Goal: Information Seeking & Learning: Learn about a topic

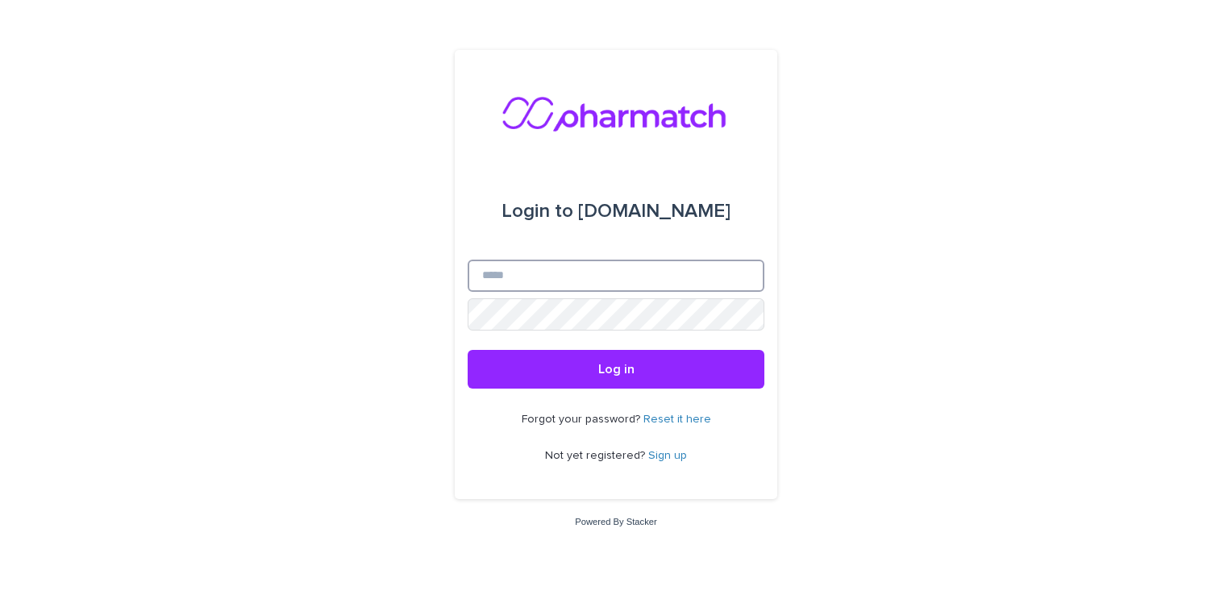
click at [575, 266] on input "Email" at bounding box center [616, 276] width 297 height 32
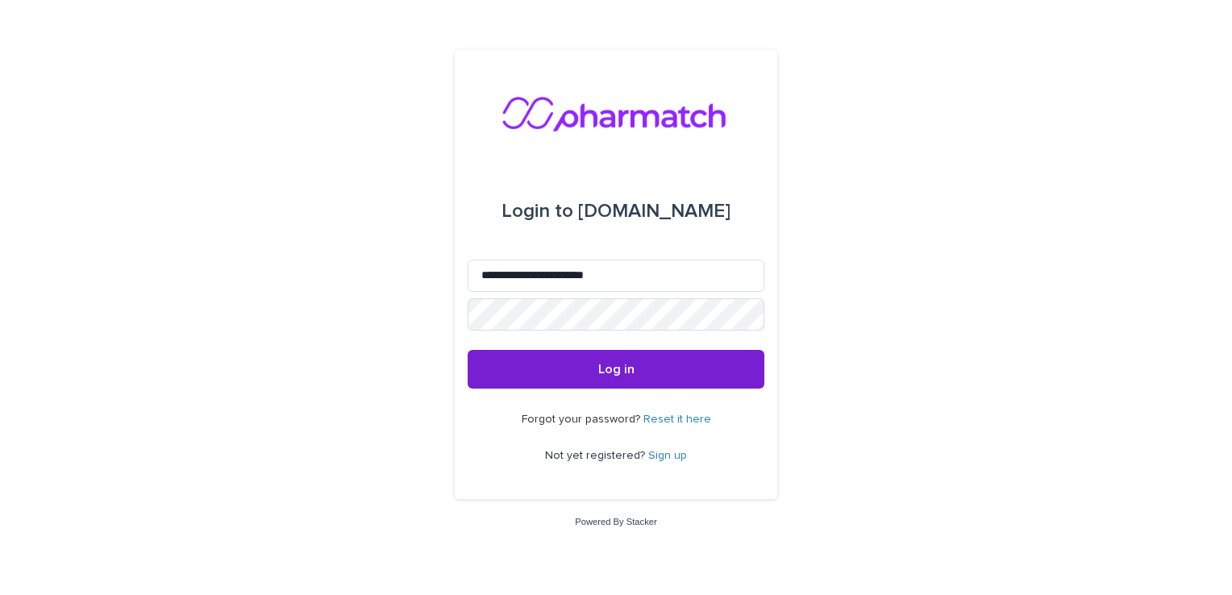
click at [715, 364] on button "Log in" at bounding box center [616, 369] width 297 height 39
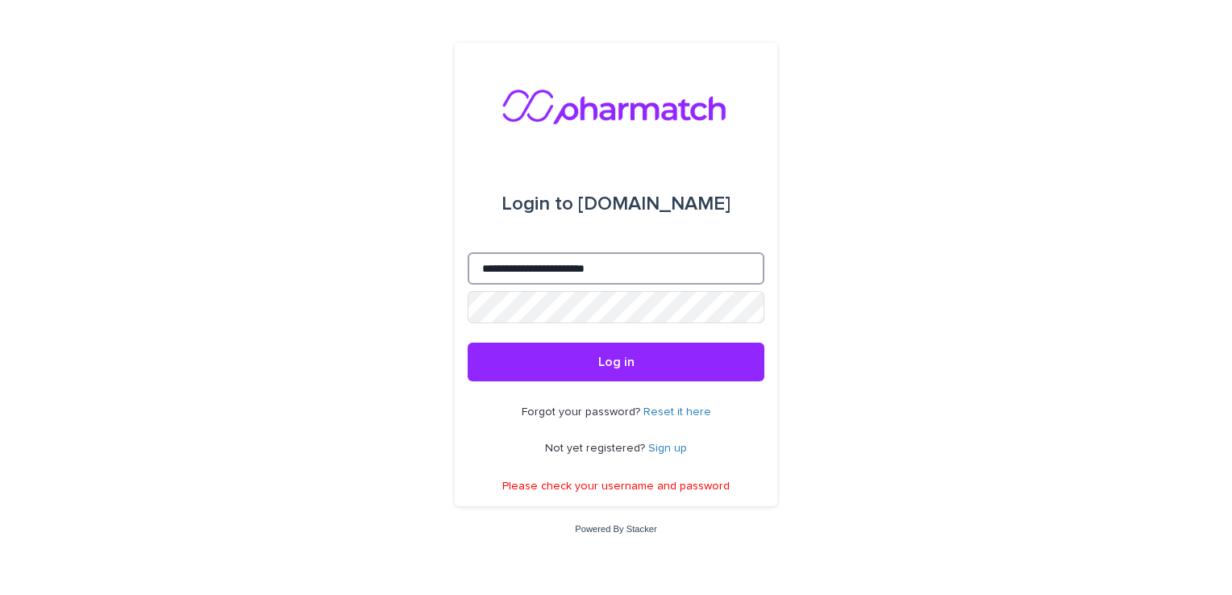
click at [539, 268] on input "**********" at bounding box center [616, 268] width 297 height 32
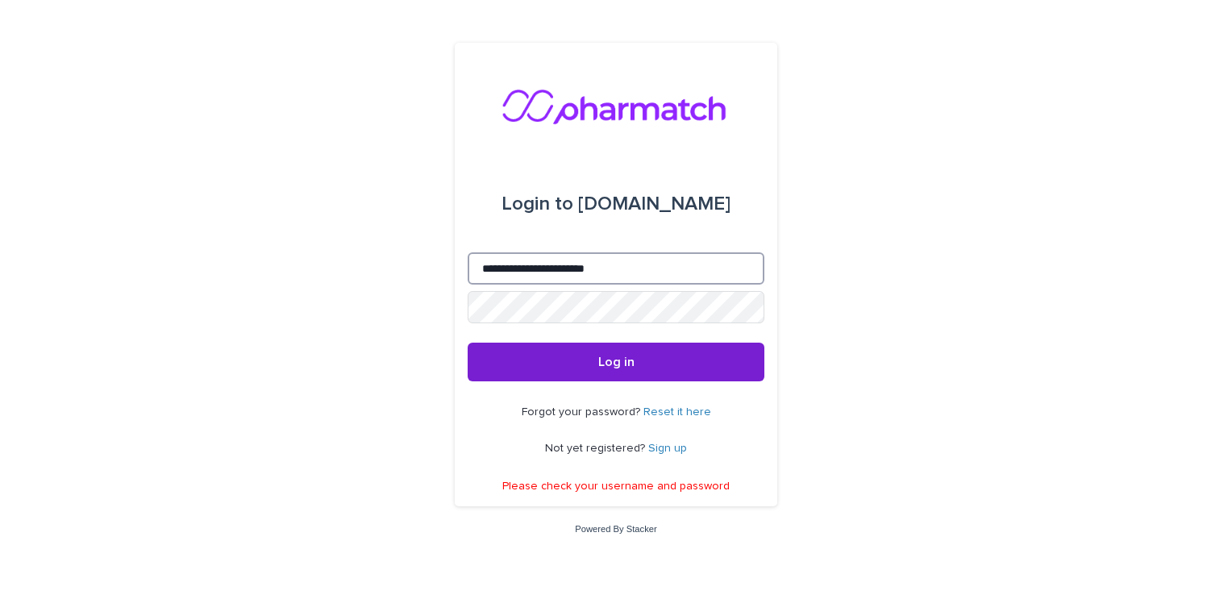
type input "**********"
click at [563, 360] on button "Log in" at bounding box center [616, 362] width 297 height 39
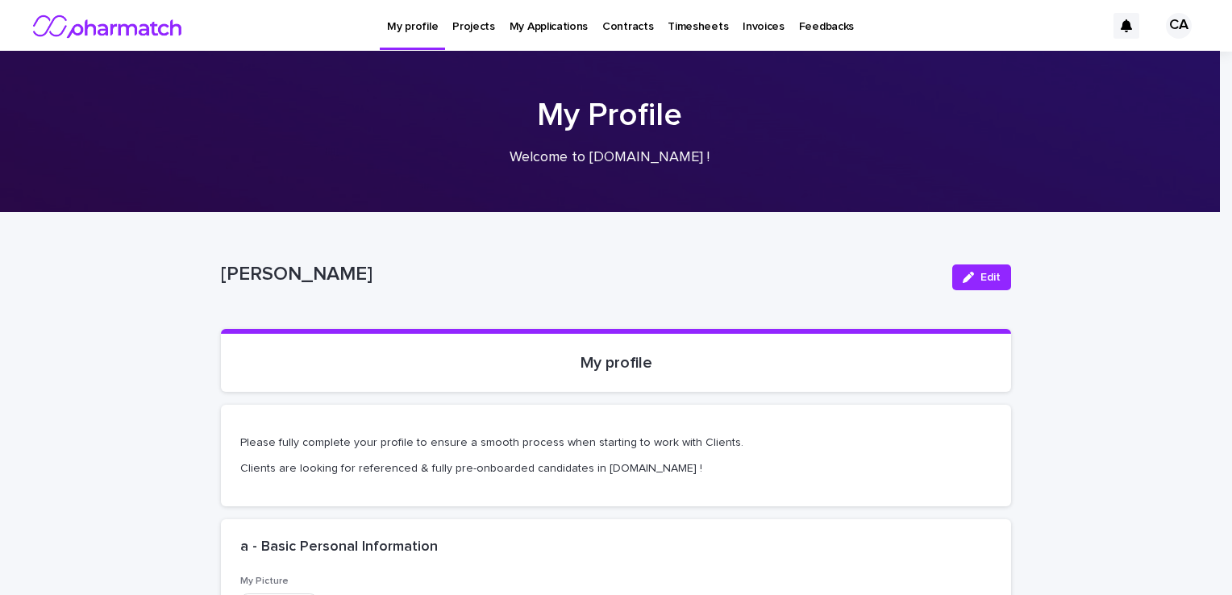
click at [468, 27] on p "Projects" at bounding box center [473, 17] width 43 height 34
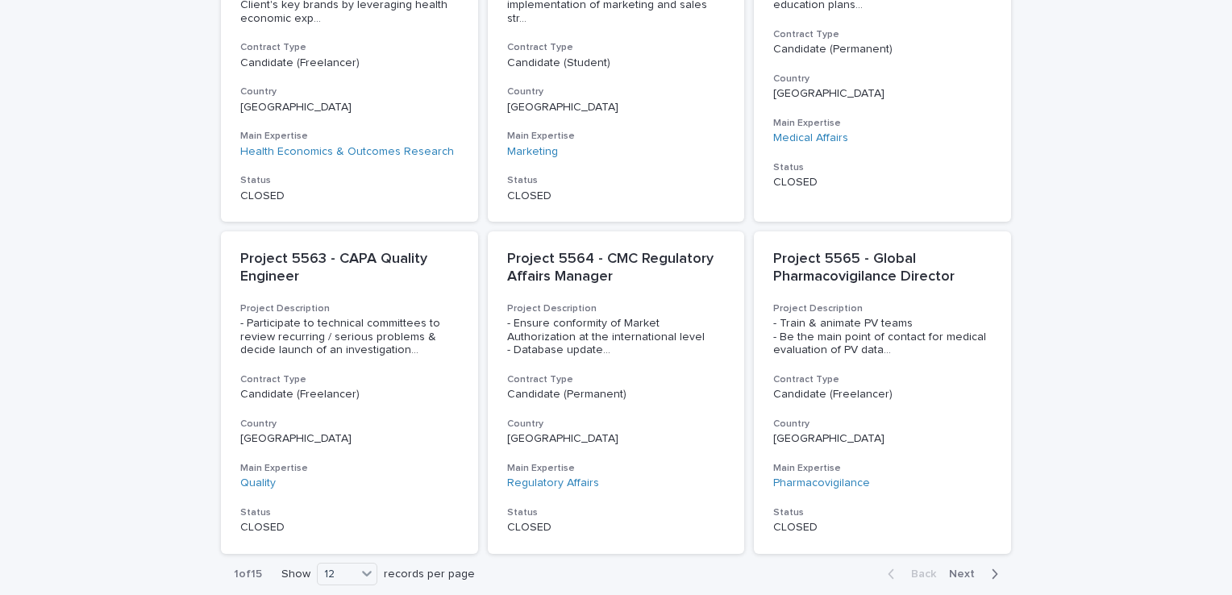
scroll to position [1193, 0]
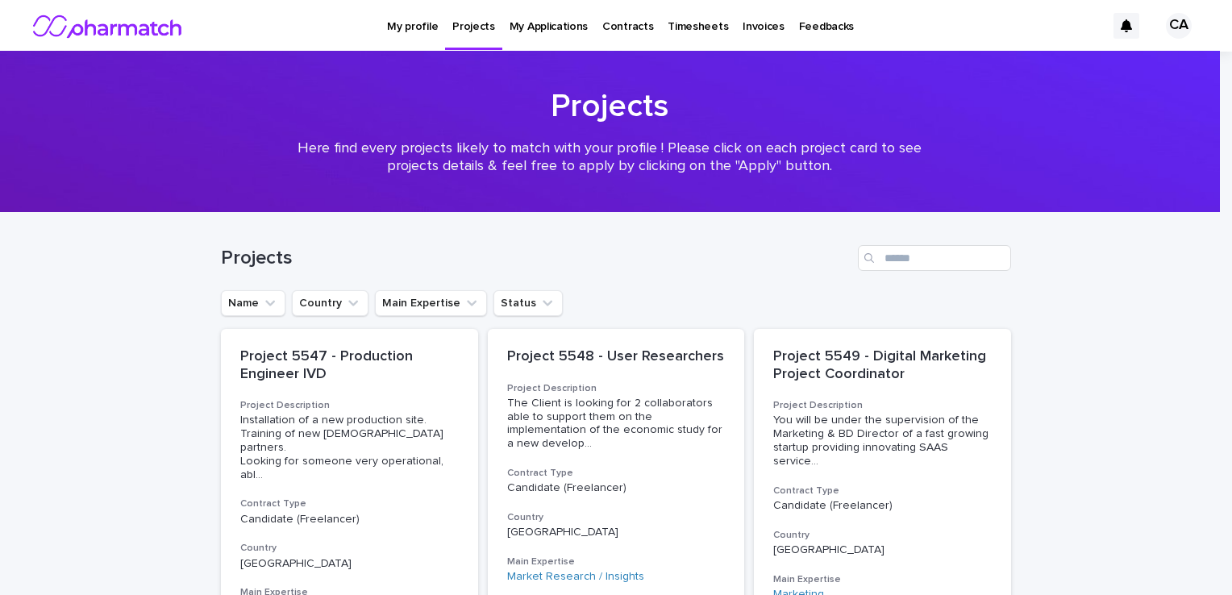
click at [1105, 116] on div "Projects Here find every projects likely to match with your profile ! Please cl…" at bounding box center [610, 138] width 1220 height 102
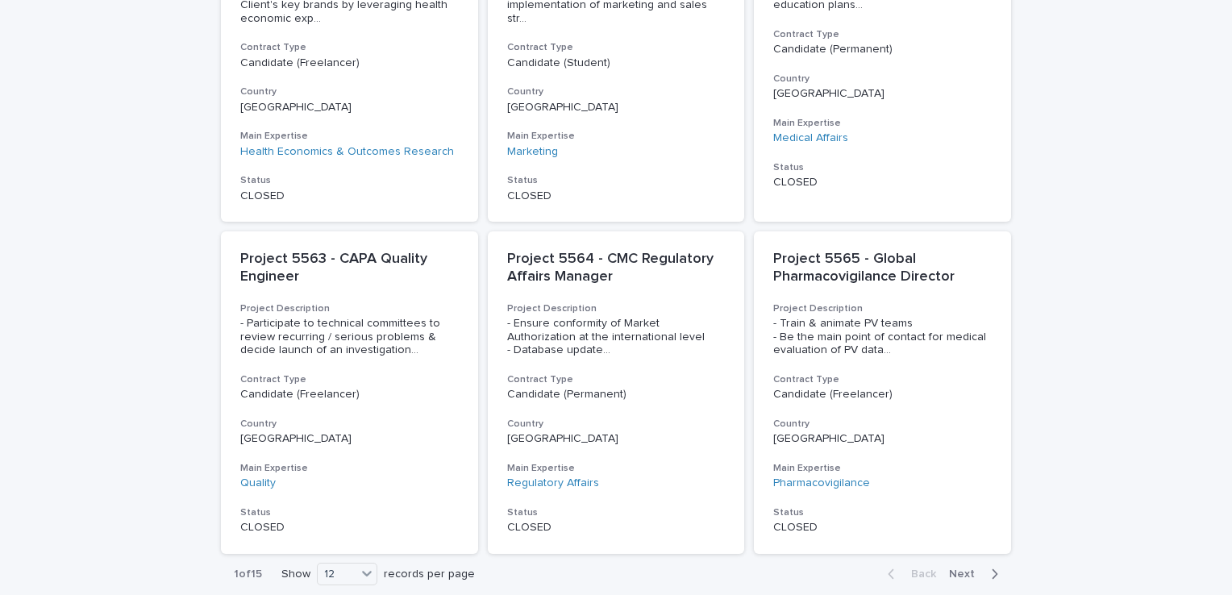
scroll to position [1232, 0]
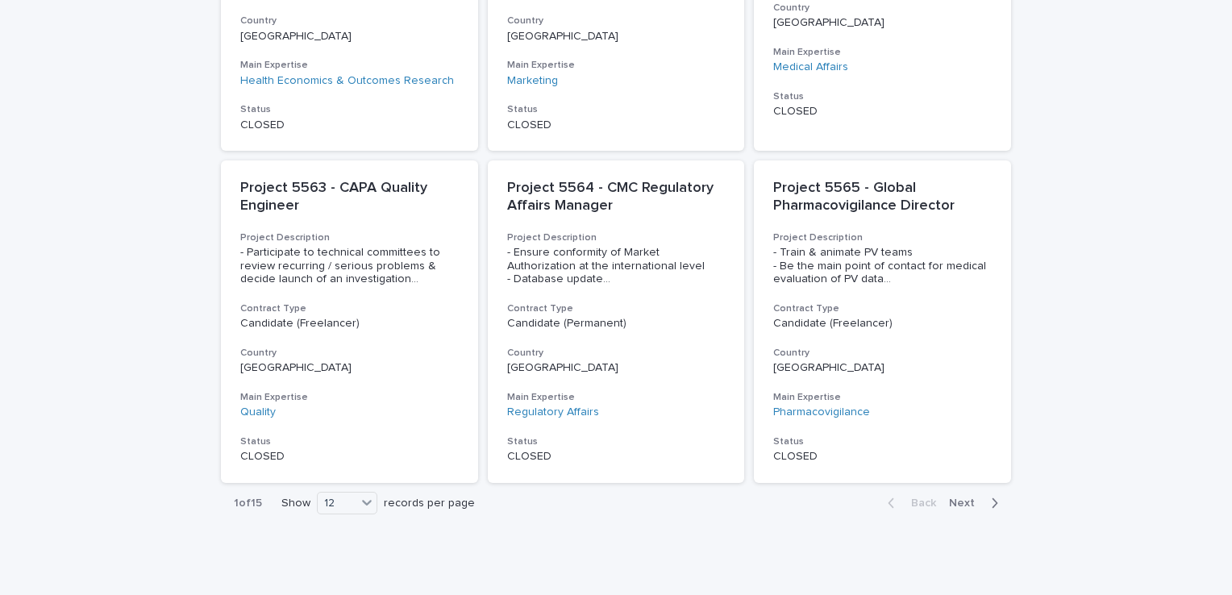
click at [971, 497] on span "Next" at bounding box center [966, 502] width 35 height 11
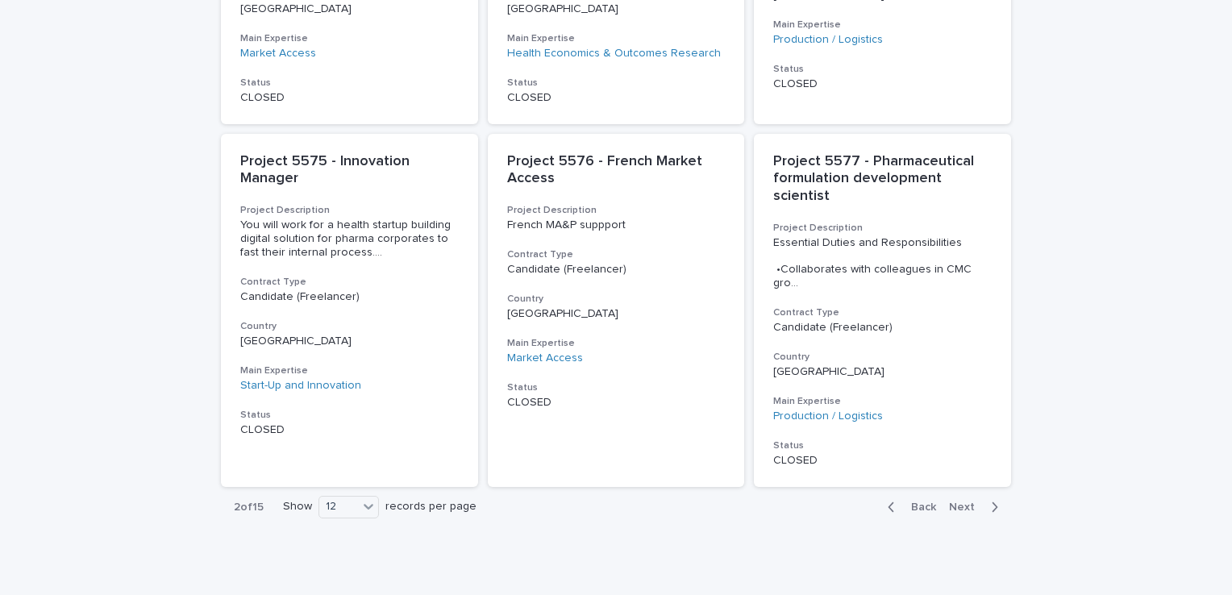
click at [971, 501] on span "Next" at bounding box center [966, 506] width 35 height 11
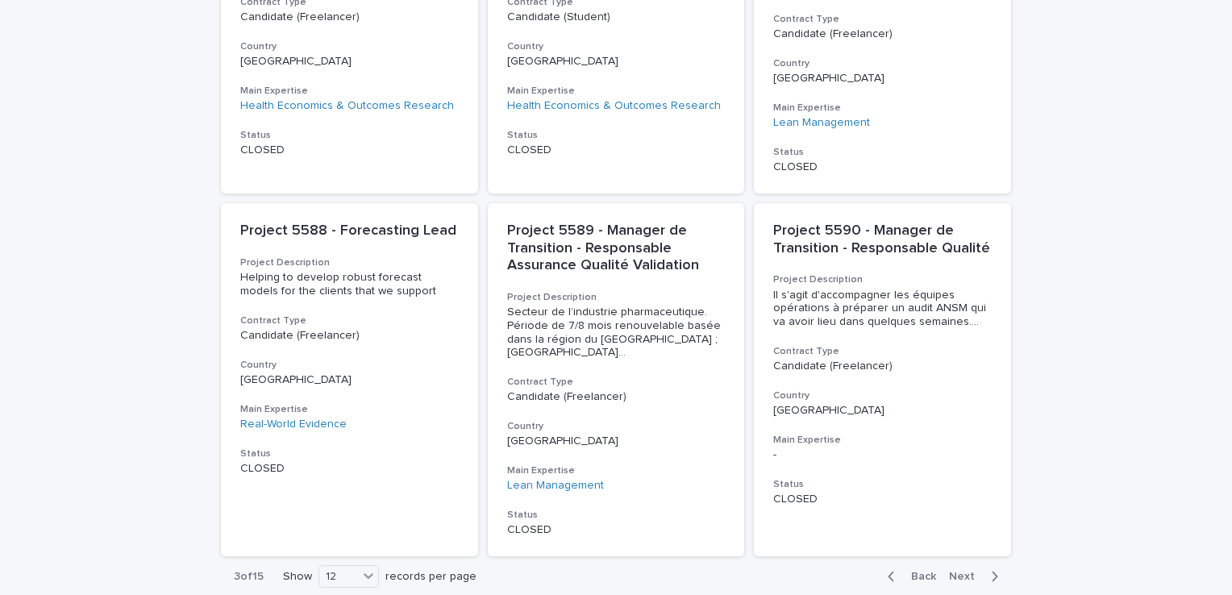
click at [971, 450] on div "Project 5590 - Manager de Transition - Responsable Qualité Project Description …" at bounding box center [882, 364] width 257 height 322
